Goal: Information Seeking & Learning: Learn about a topic

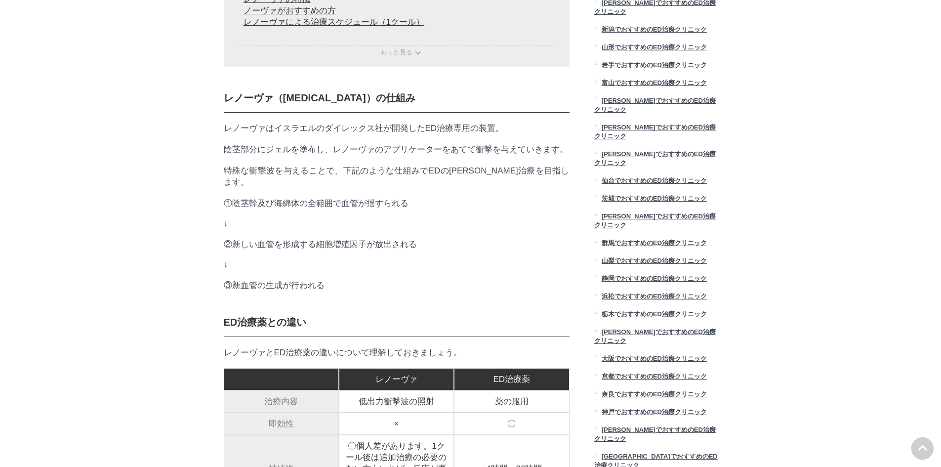
scroll to position [577, 0]
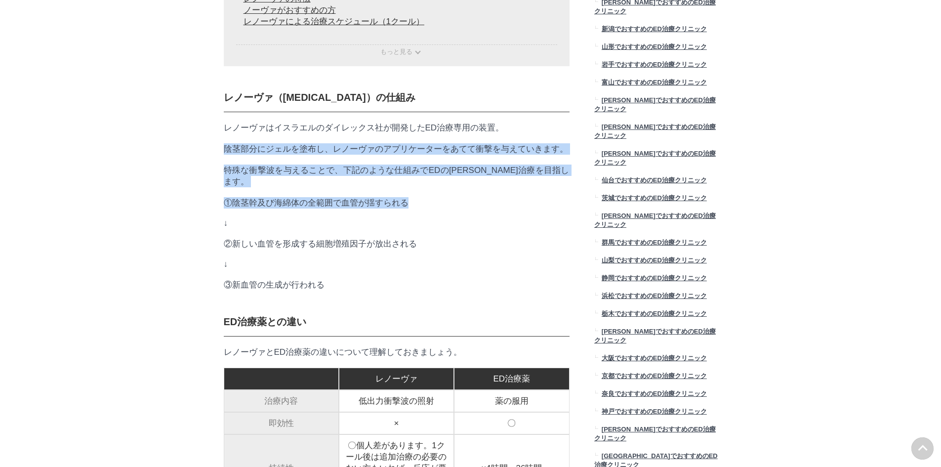
drag, startPoint x: 218, startPoint y: 168, endPoint x: 506, endPoint y: 243, distance: 297.2
click at [453, 228] on p "↓" at bounding box center [397, 223] width 346 height 10
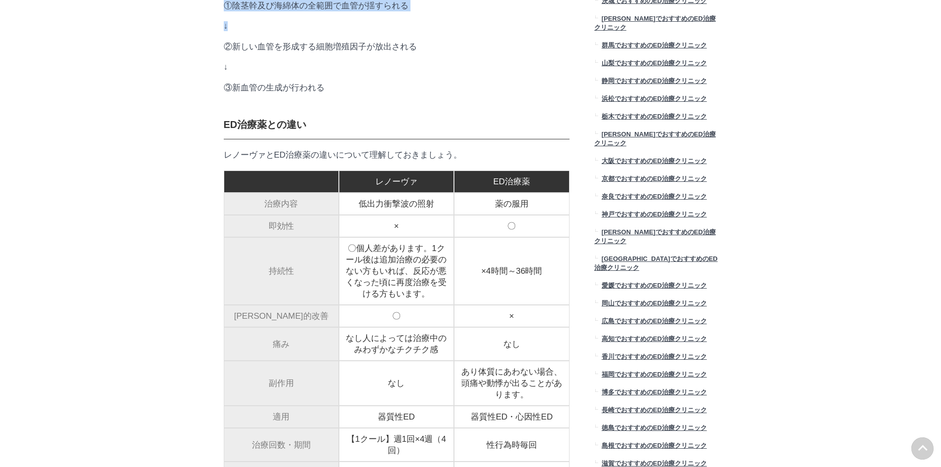
scroll to position [824, 0]
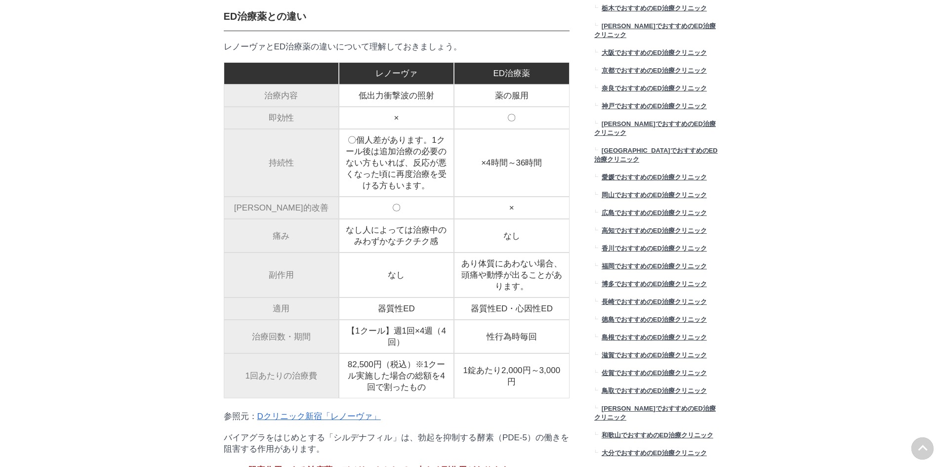
scroll to position [906, 0]
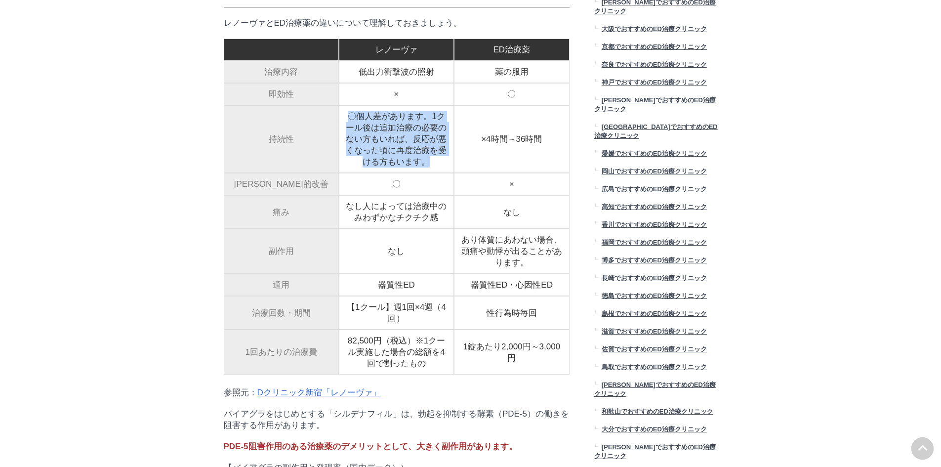
drag, startPoint x: 346, startPoint y: 163, endPoint x: 436, endPoint y: 221, distance: 107.2
click at [436, 173] on td "〇個人差があります。1クール後は追加治療の必要のない方もいれば、反応が悪くなった頃に再度治療を受ける方もいます。" at bounding box center [396, 139] width 115 height 68
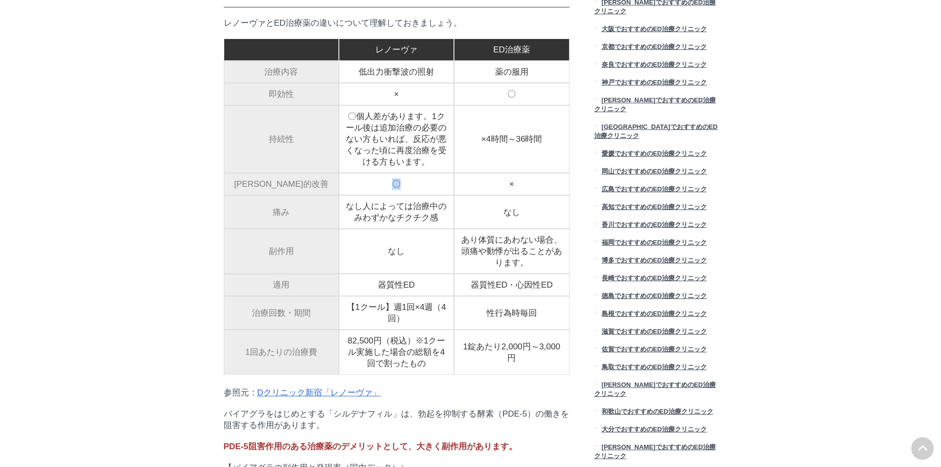
drag, startPoint x: 414, startPoint y: 248, endPoint x: 365, endPoint y: 239, distance: 49.2
click at [365, 195] on td "〇" at bounding box center [396, 184] width 115 height 22
drag, startPoint x: 365, startPoint y: 239, endPoint x: 431, endPoint y: 241, distance: 66.2
click at [431, 195] on td "〇" at bounding box center [396, 184] width 115 height 22
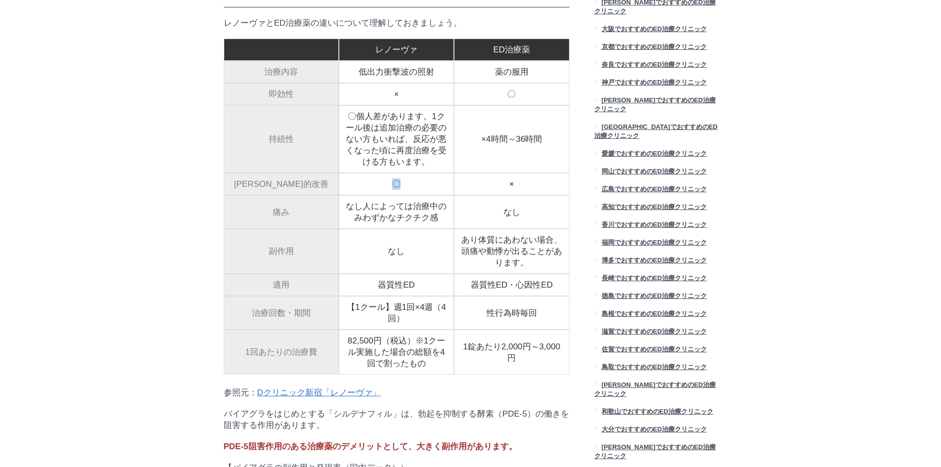
click at [431, 195] on td "〇" at bounding box center [396, 184] width 115 height 22
drag, startPoint x: 407, startPoint y: 192, endPoint x: 440, endPoint y: 223, distance: 45.5
click at [440, 173] on td "〇個人差があります。1クール後は追加治療の必要のない方もいれば、反応が悪くなった頃に再度治療を受ける方もいます。" at bounding box center [396, 139] width 115 height 68
click at [434, 195] on td "〇" at bounding box center [396, 184] width 115 height 22
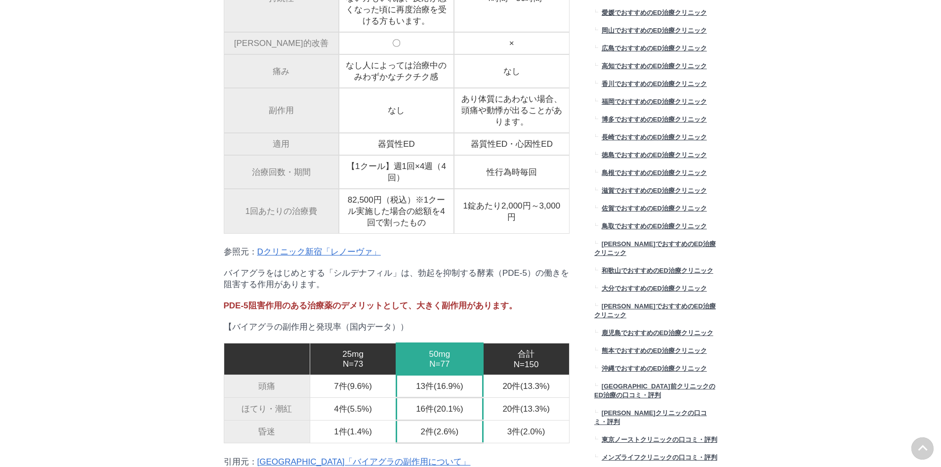
scroll to position [1071, 0]
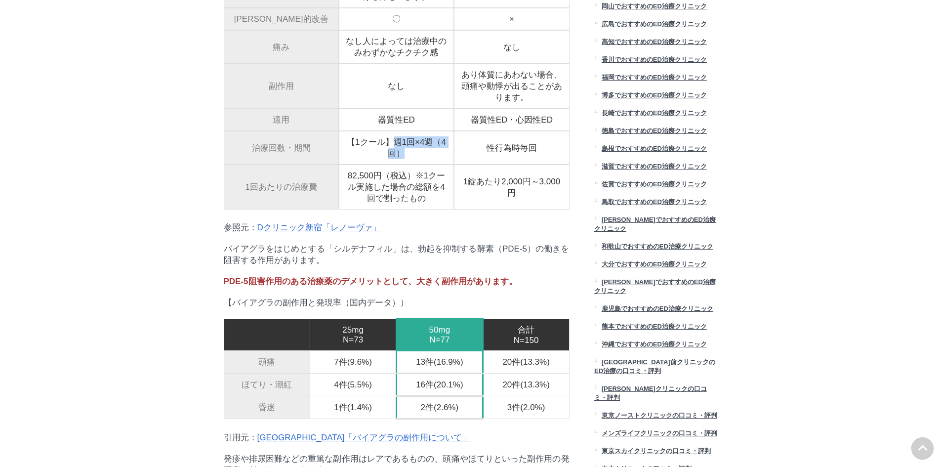
drag, startPoint x: 390, startPoint y: 212, endPoint x: 431, endPoint y: 231, distance: 45.1
click at [431, 165] on td "【1クール】週1回×4週（4回）" at bounding box center [396, 148] width 115 height 34
click at [422, 210] on td "82,500円（税込）※1クール実施した場合の総額を4回で割ったもの" at bounding box center [396, 187] width 115 height 45
drag, startPoint x: 432, startPoint y: 287, endPoint x: 332, endPoint y: 259, distance: 104.2
click at [332, 210] on tr "1回あたりの治療費 82,500円（税込）※1クール実施した場合の総額を4回で割ったもの 1錠あたり2,000円～3,000円" at bounding box center [397, 187] width 346 height 45
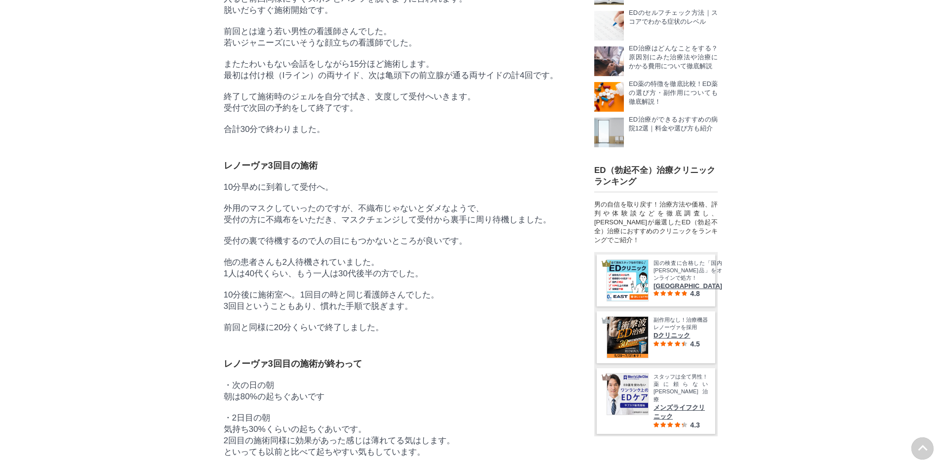
scroll to position [0, 0]
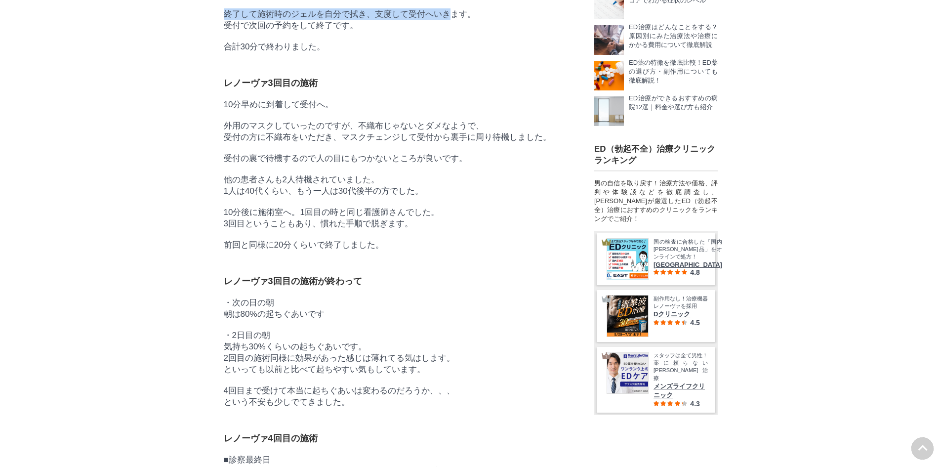
drag, startPoint x: 228, startPoint y: 191, endPoint x: 449, endPoint y: 257, distance: 230.0
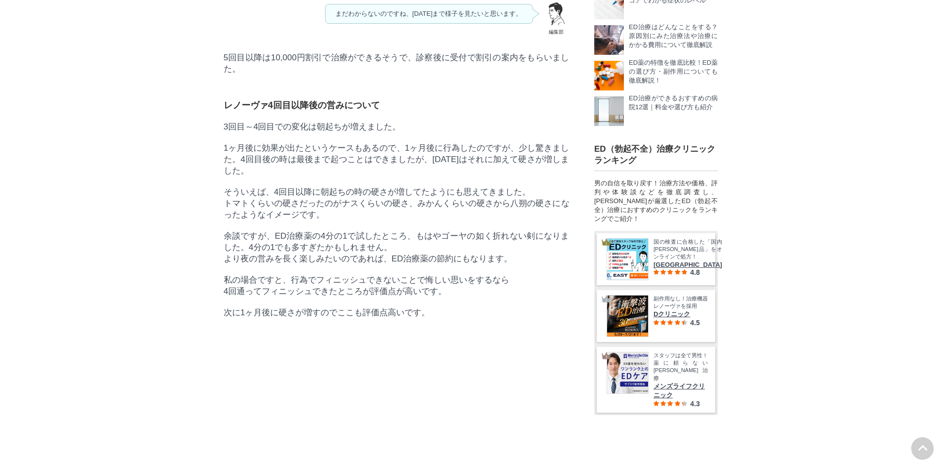
drag, startPoint x: 270, startPoint y: 196, endPoint x: 487, endPoint y: 209, distance: 217.3
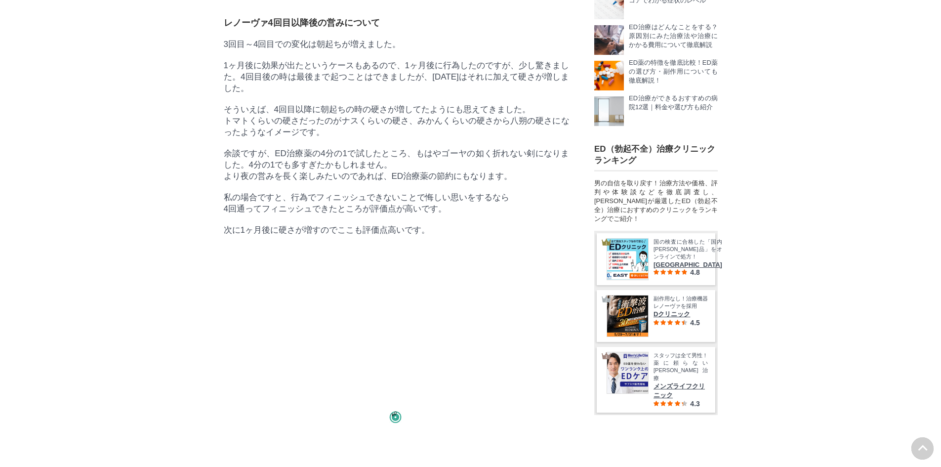
drag, startPoint x: 271, startPoint y: 210, endPoint x: 498, endPoint y: 220, distance: 226.6
click at [163, 194] on main "TOP ED治療TOP コラムTOP みんなのED治療コラム ED治療のおすすめクリニック レノーヴァ体験 衝撃波（レノーヴァ）でEDが改善!?実際に30代記…" at bounding box center [470, 453] width 941 height 9702
